Goal: Information Seeking & Learning: Learn about a topic

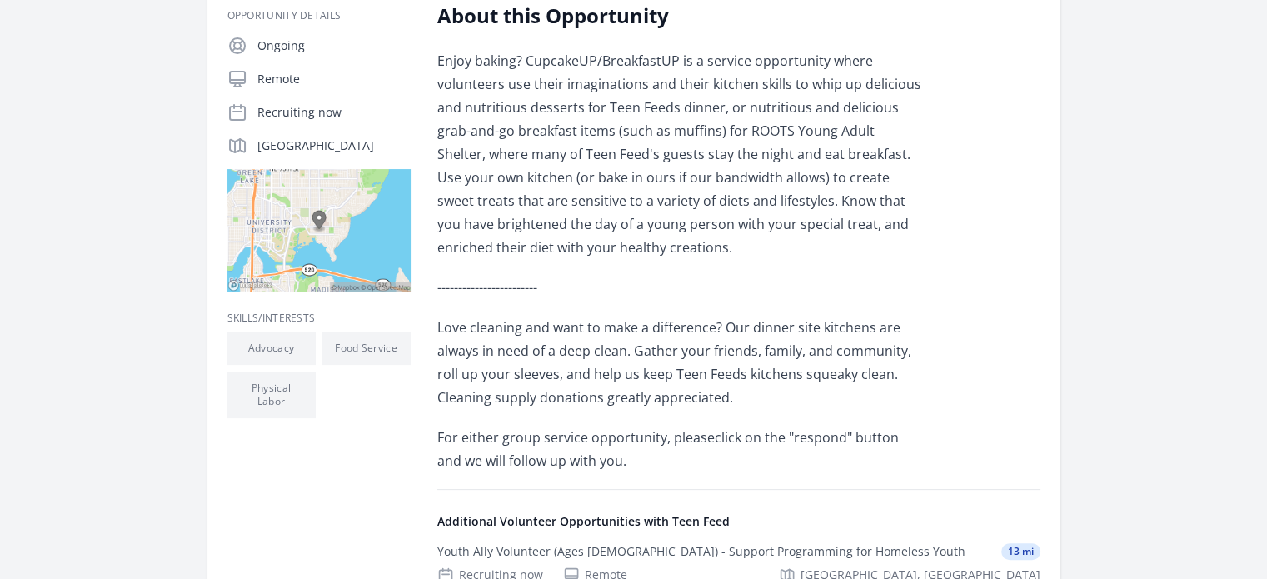
scroll to position [333, 0]
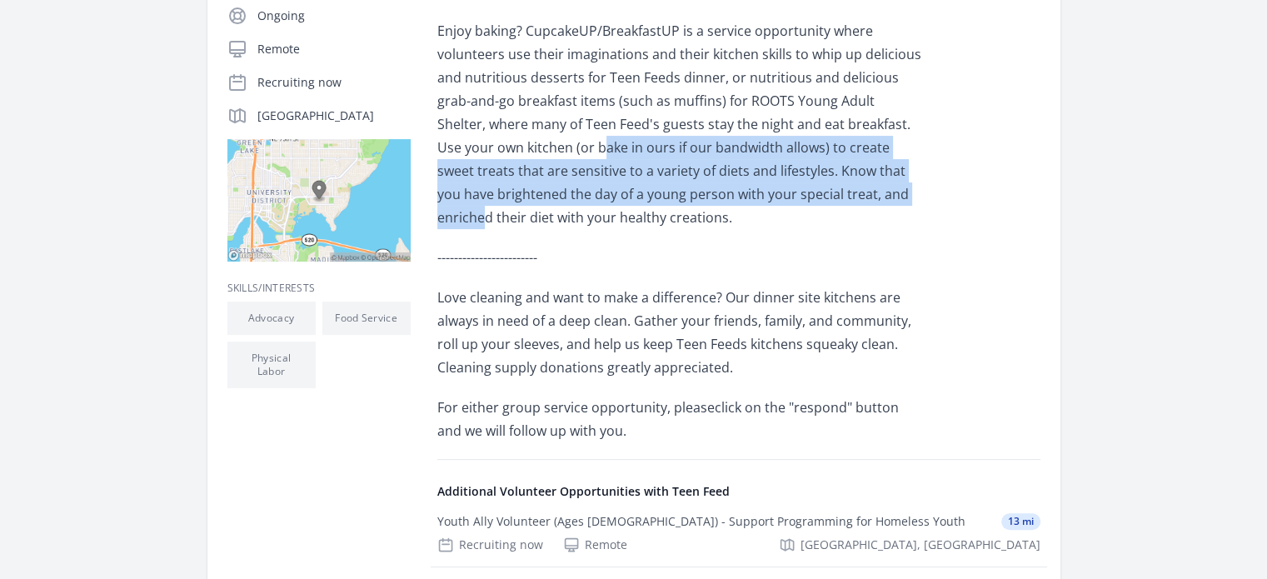
drag, startPoint x: 517, startPoint y: 154, endPoint x: 796, endPoint y: 202, distance: 283.1
click at [797, 192] on p "Enjoy baking? CupcakeUP/BreakfastUP is a service opportunity where volunteers u…" at bounding box center [680, 124] width 487 height 210
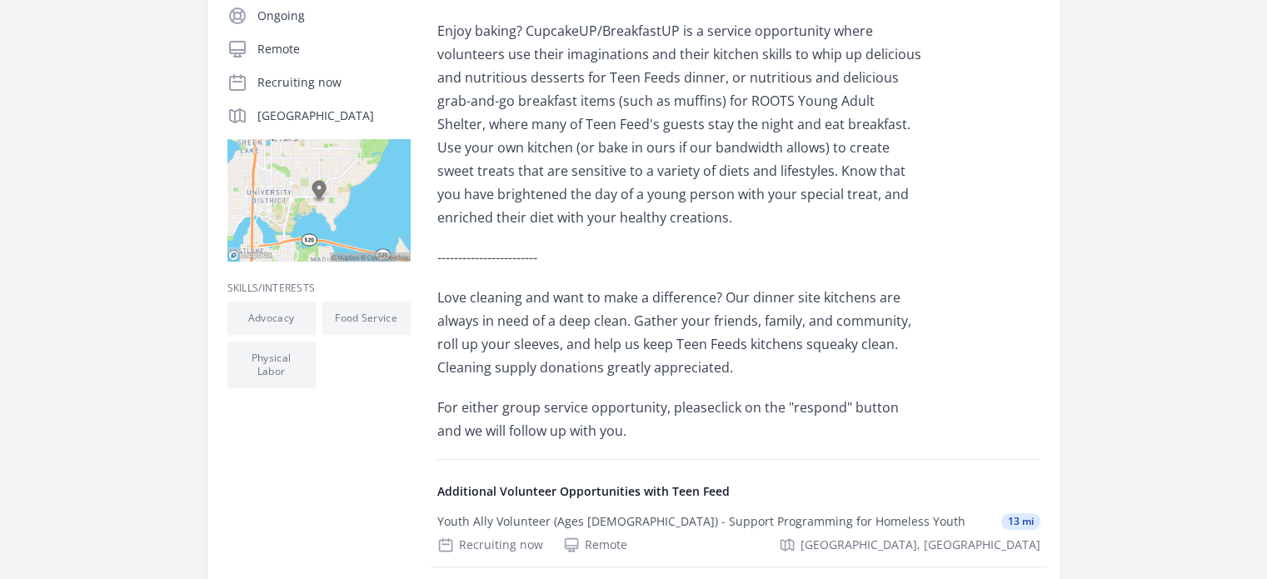
click at [790, 224] on p "Enjoy baking? CupcakeUP/BreakfastUP is a service opportunity where volunteers u…" at bounding box center [680, 124] width 487 height 210
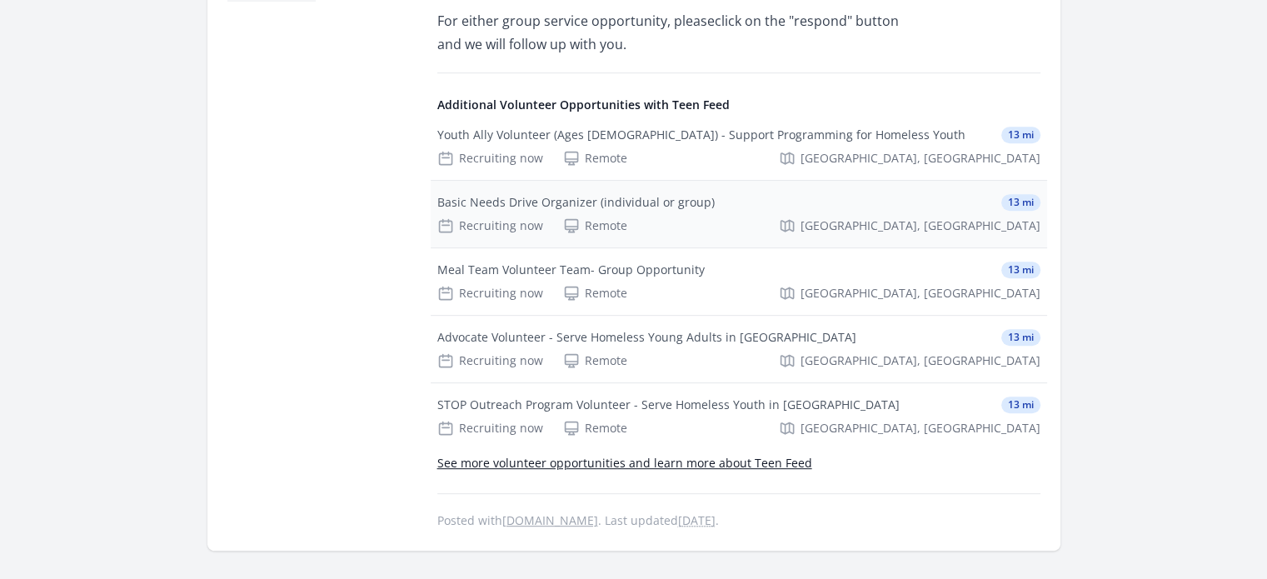
scroll to position [750, 0]
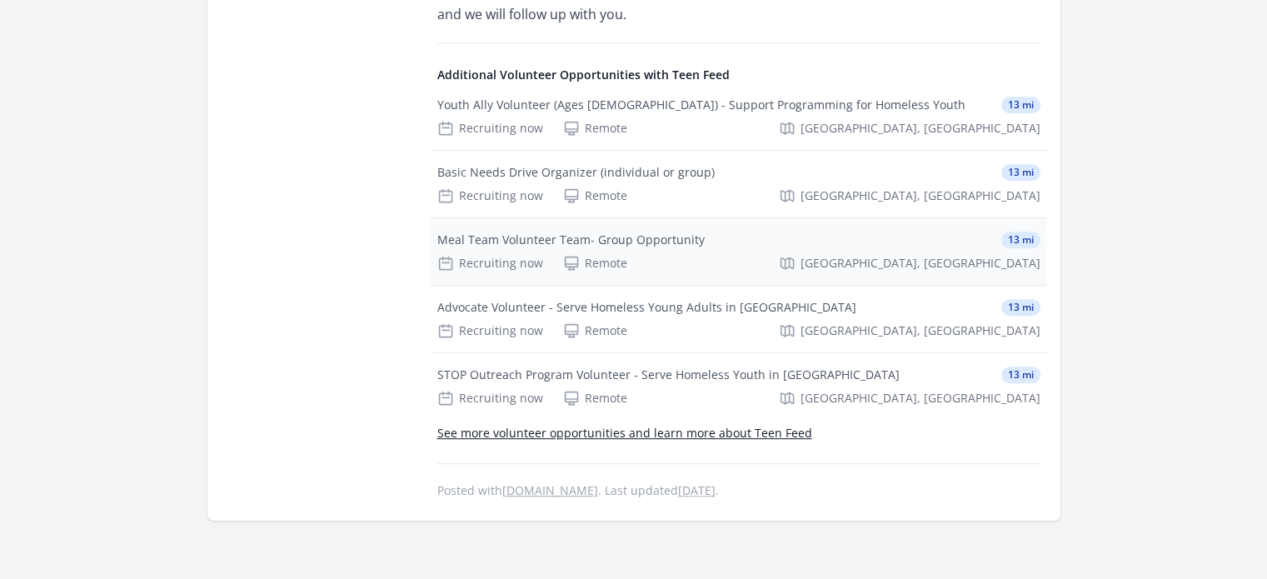
click at [691, 242] on div "Meal Team Volunteer Team- Group Opportunity" at bounding box center [570, 240] width 267 height 17
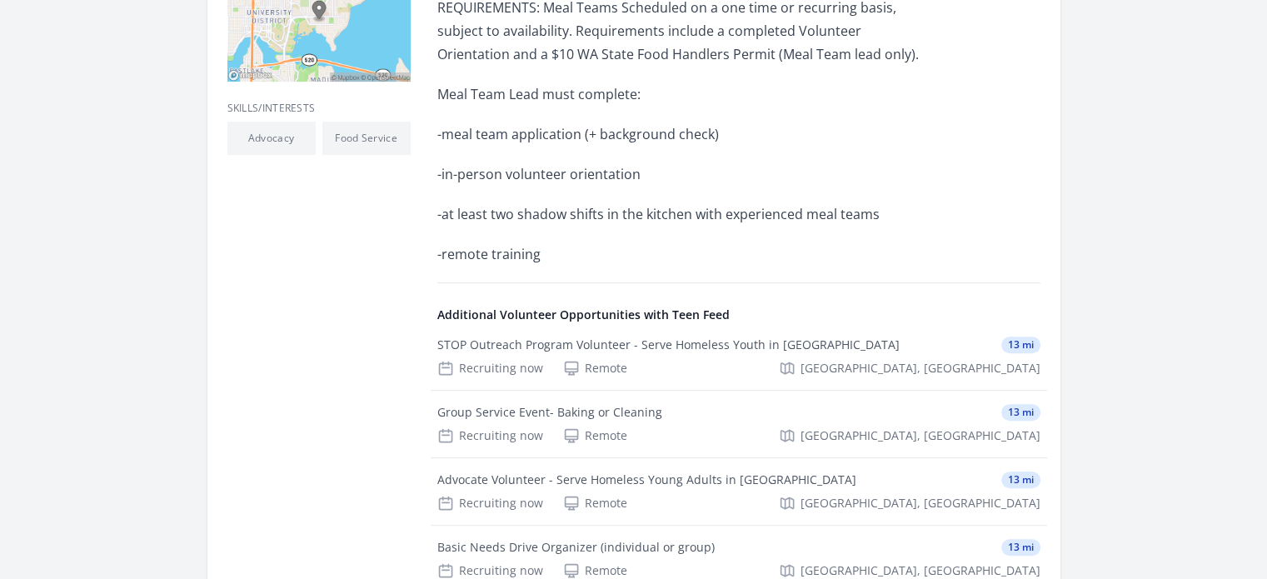
scroll to position [583, 0]
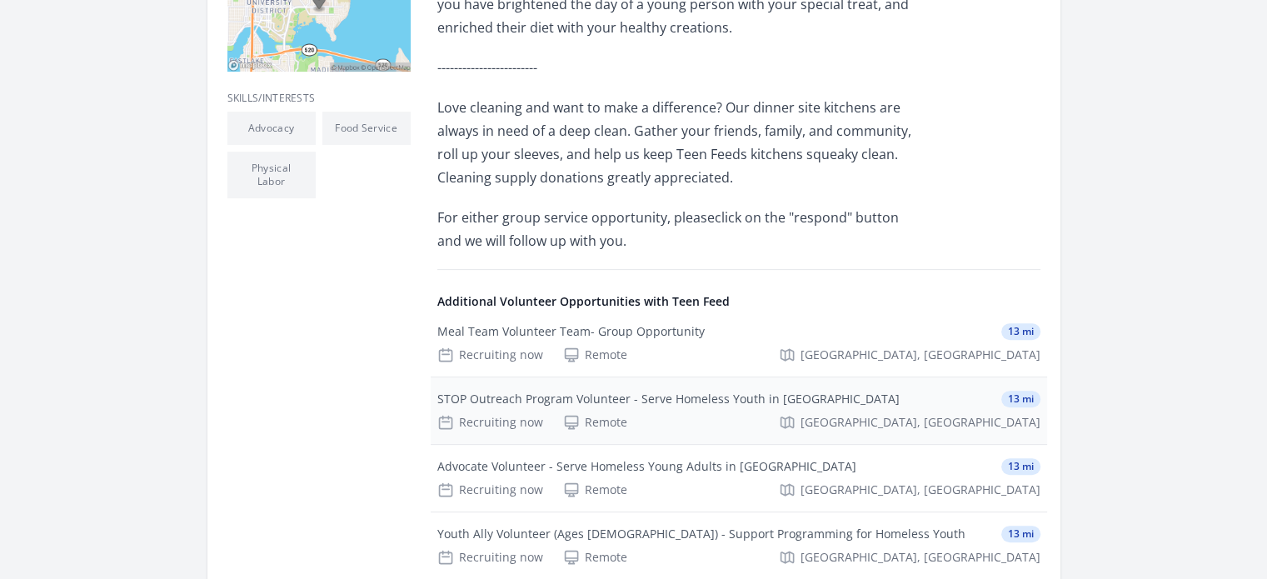
scroll to position [666, 0]
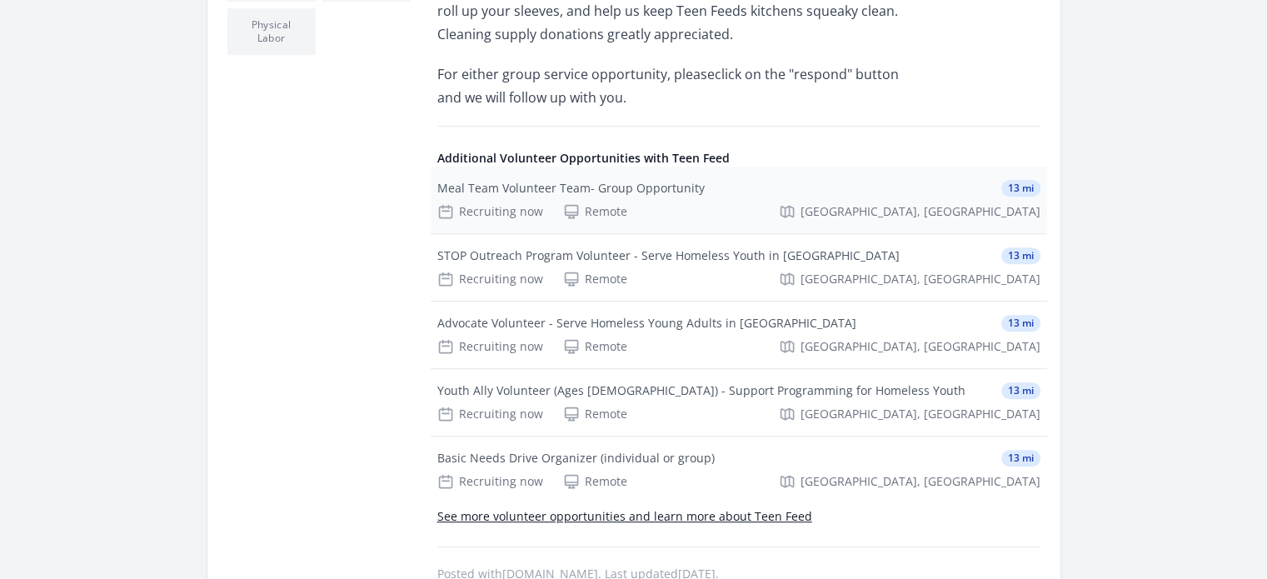
click at [675, 192] on div "Meal Team Volunteer Team- Group Opportunity" at bounding box center [570, 188] width 267 height 17
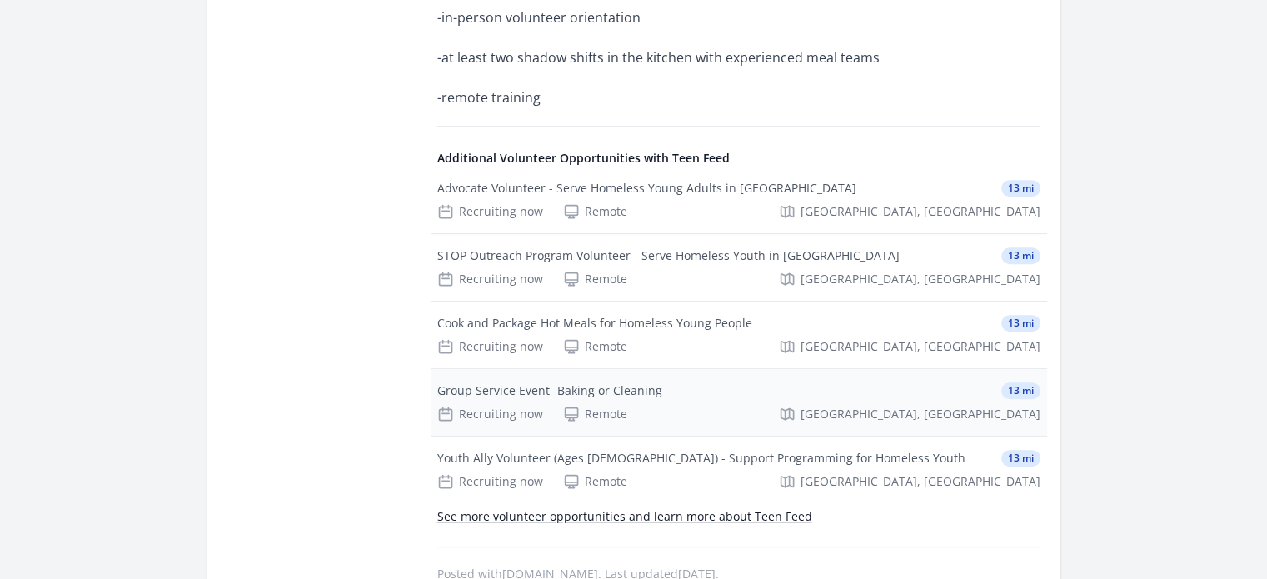
scroll to position [750, 0]
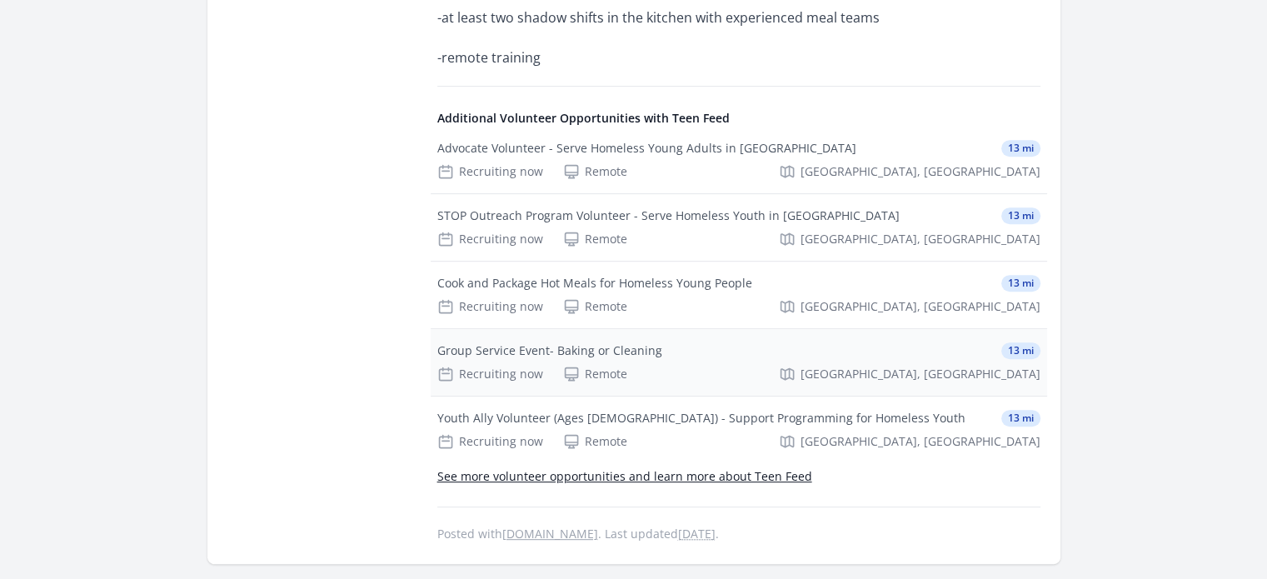
click at [643, 350] on div "Group Service Event- Baking or Cleaning" at bounding box center [549, 350] width 225 height 17
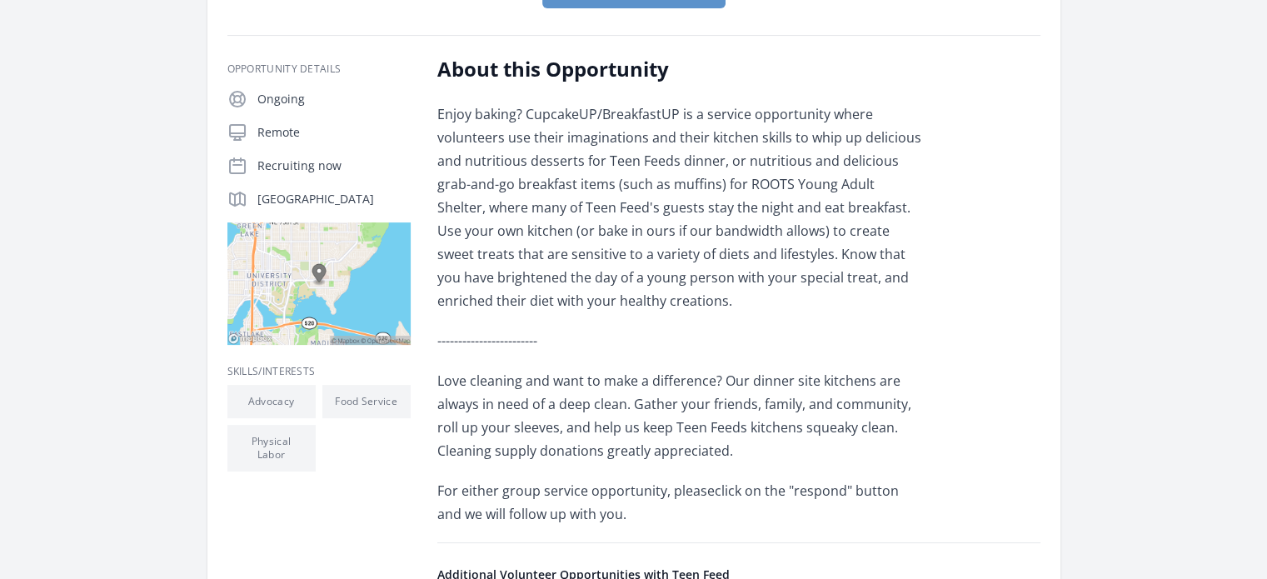
scroll to position [333, 0]
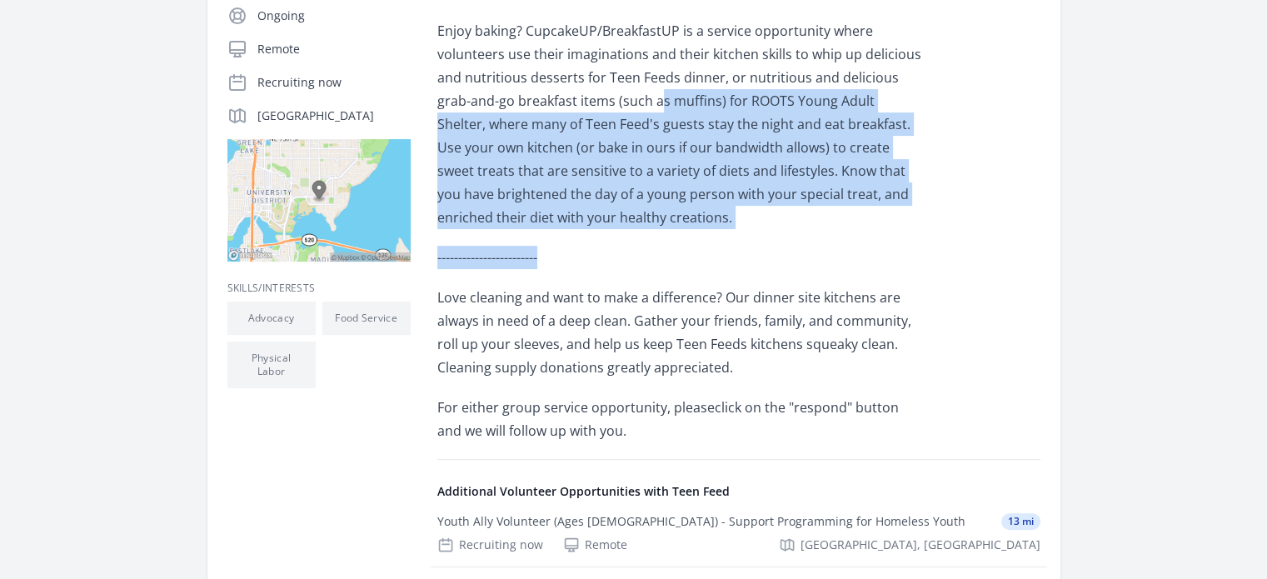
drag, startPoint x: 624, startPoint y: 109, endPoint x: 813, endPoint y: 233, distance: 226.2
click at [813, 233] on div "Enjoy baking? CupcakeUP/BreakfastUP is a service opportunity where volunteers u…" at bounding box center [680, 230] width 487 height 423
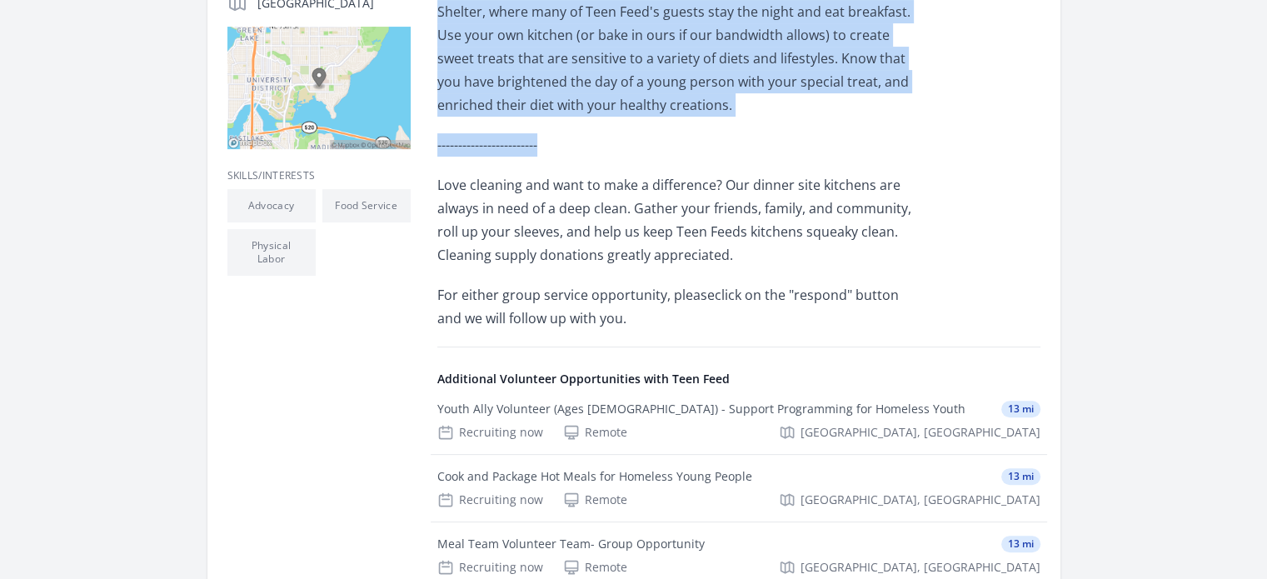
scroll to position [417, 0]
